Goal: Information Seeking & Learning: Check status

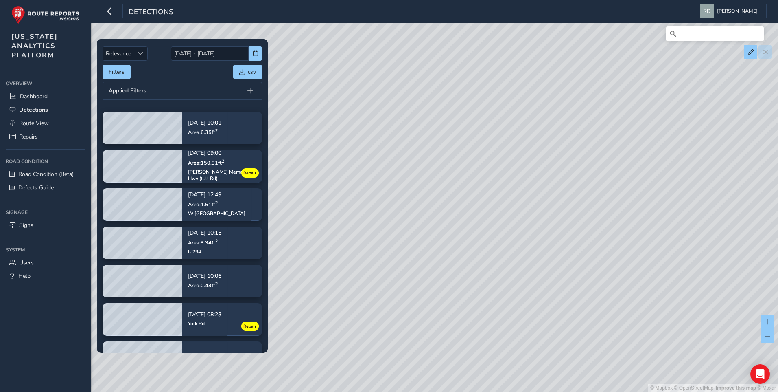
drag, startPoint x: 501, startPoint y: 92, endPoint x: 398, endPoint y: 21, distance: 125.5
click at [501, 92] on div "© Mapbox © OpenStreetMap Improve this map © Maxar" at bounding box center [389, 196] width 778 height 392
